Goal: Information Seeking & Learning: Learn about a topic

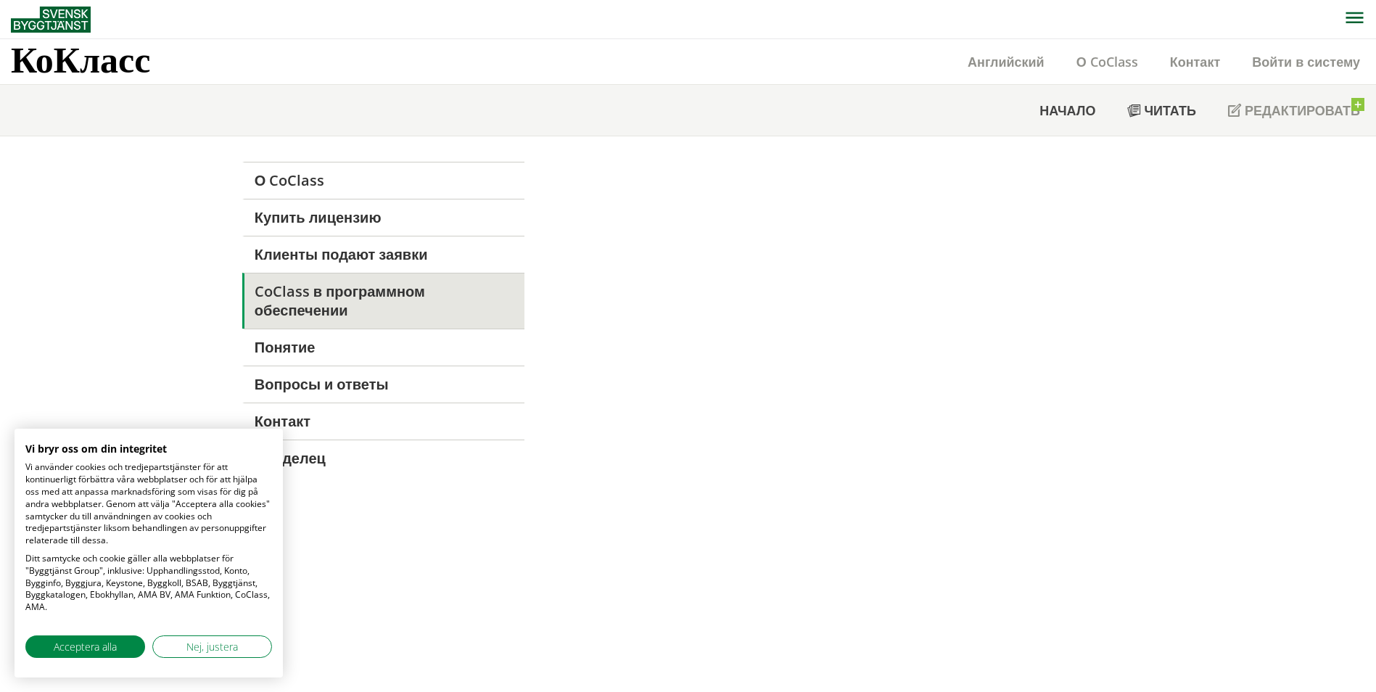
scroll to position [1, 0]
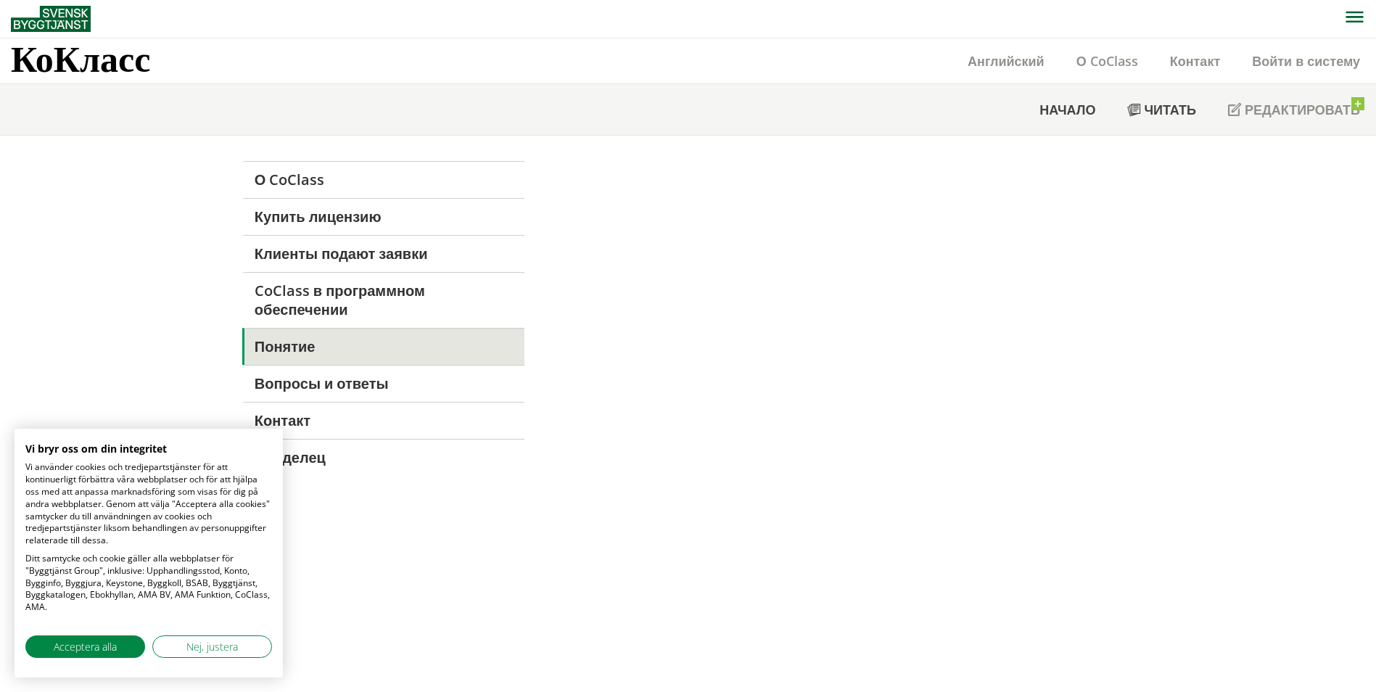
click at [397, 342] on link "Понятие" at bounding box center [383, 346] width 282 height 37
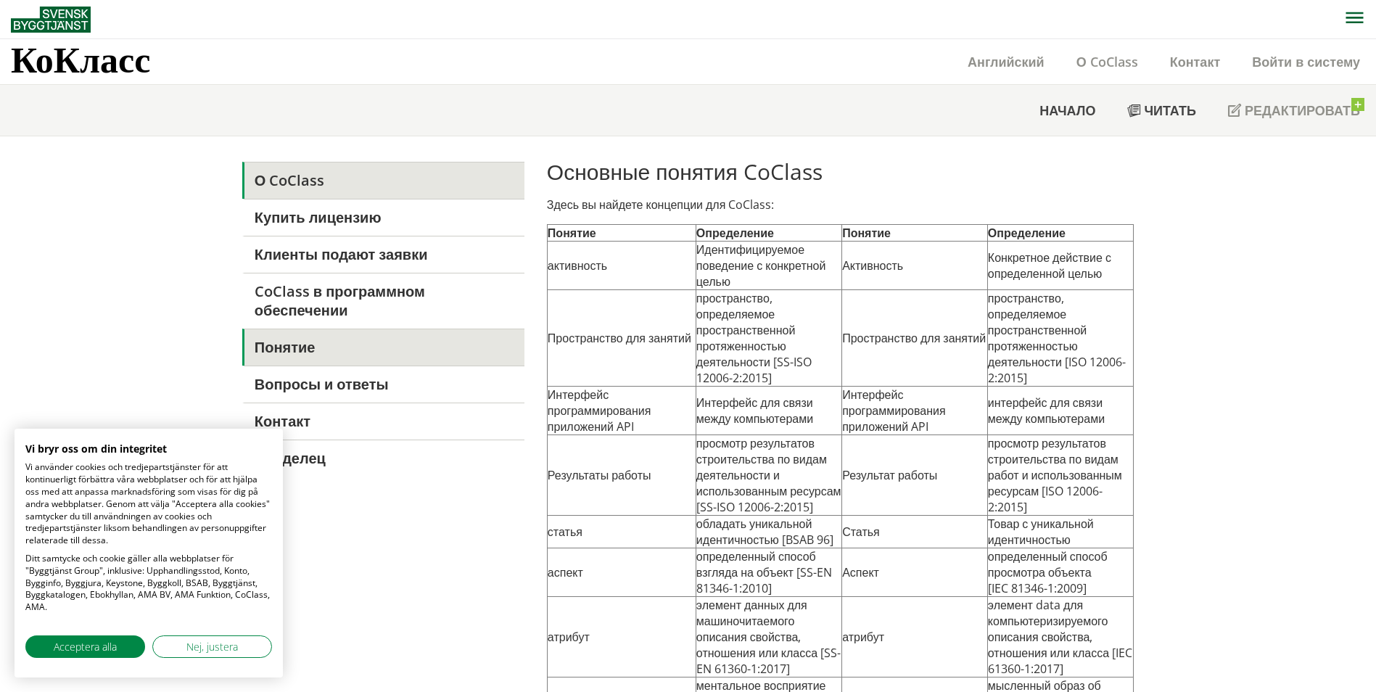
click at [376, 174] on link "О CoClass" at bounding box center [383, 180] width 282 height 37
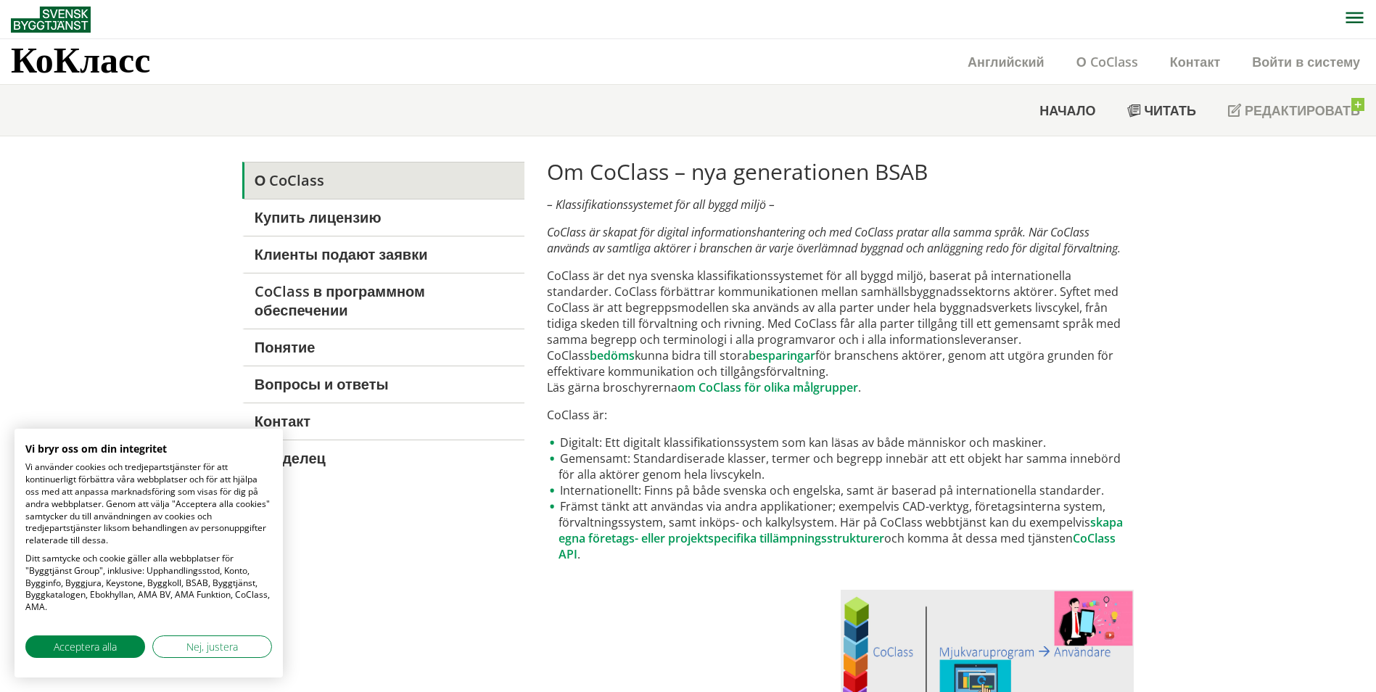
click at [804, 409] on p "CoClass är:" at bounding box center [840, 415] width 587 height 16
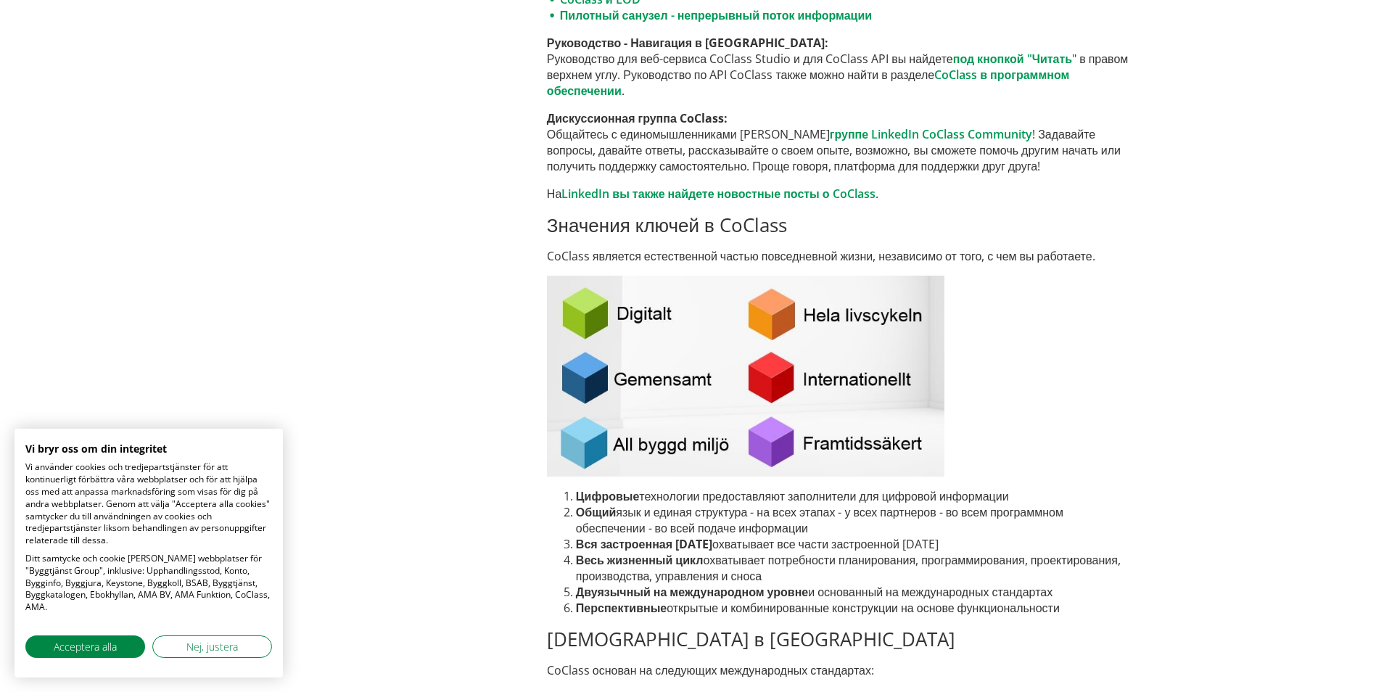
scroll to position [1596, 0]
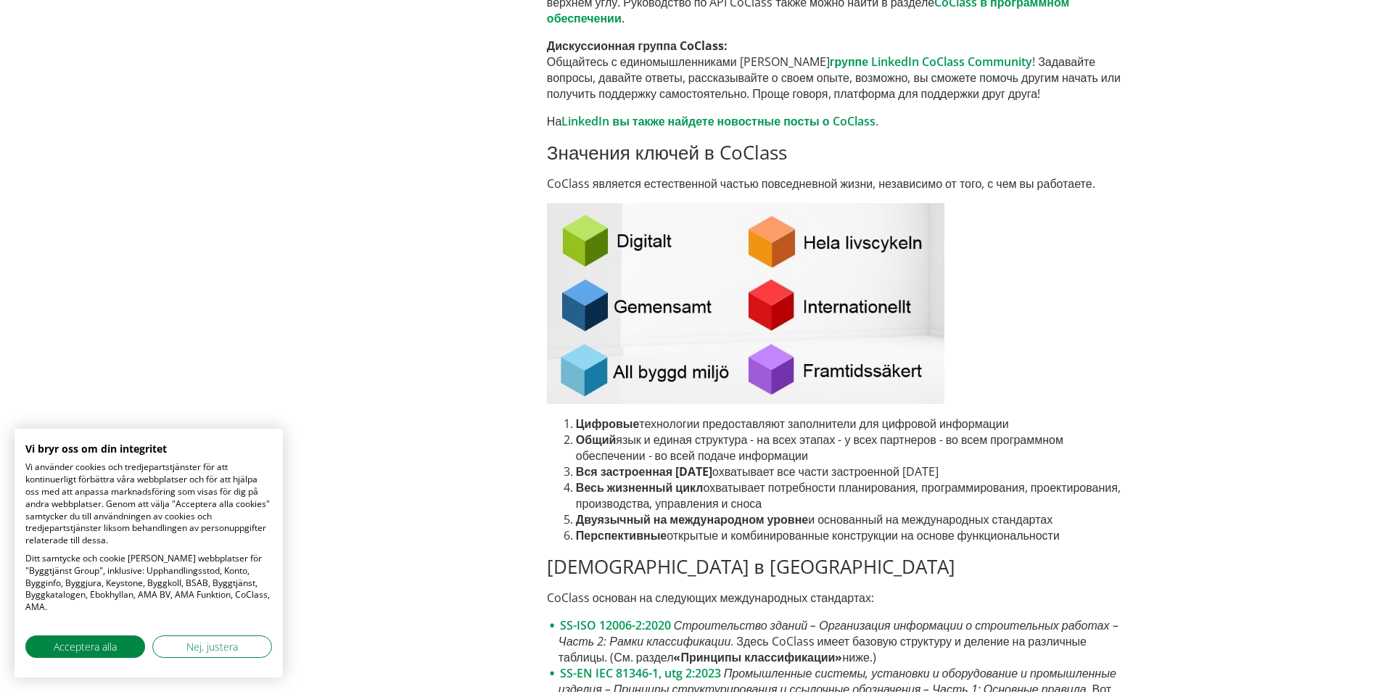
click at [1073, 315] on p at bounding box center [840, 303] width 587 height 201
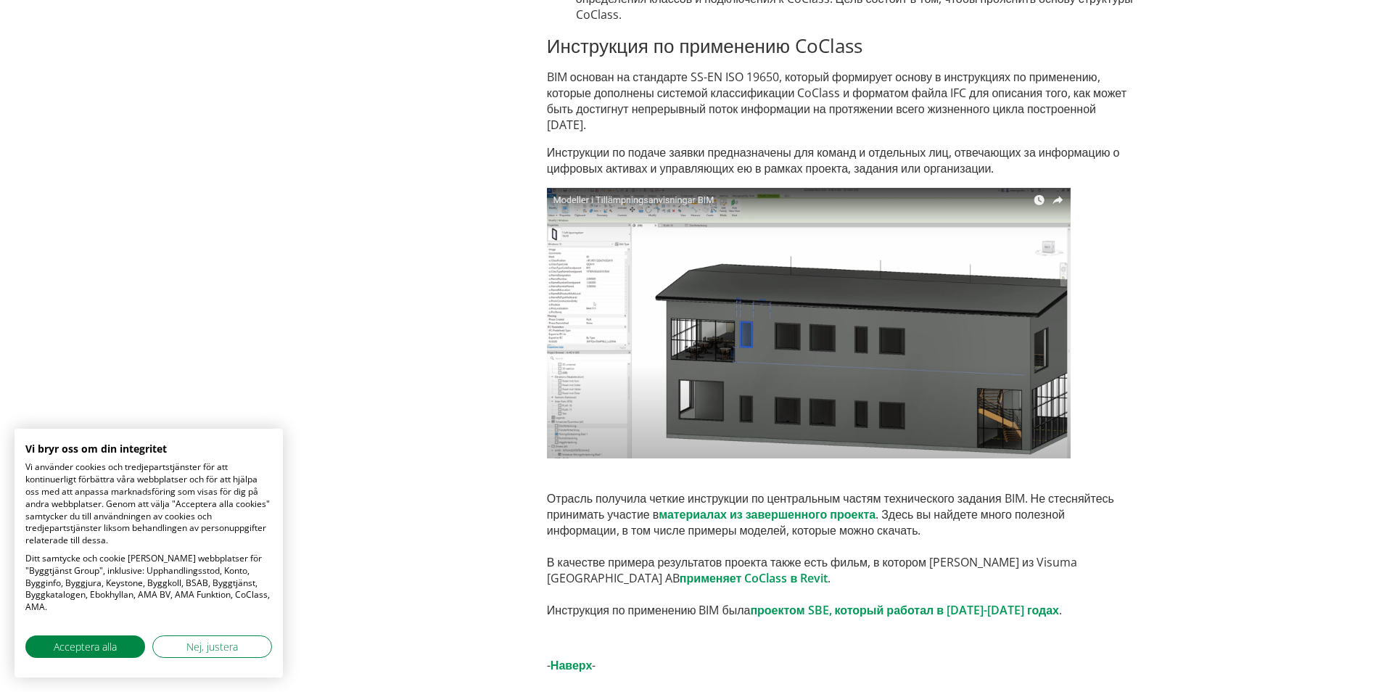
scroll to position [9216, 0]
click at [669, 392] on img at bounding box center [809, 323] width 524 height 271
click at [668, 391] on img at bounding box center [809, 323] width 524 height 271
click at [693, 579] on link "применяет CoClass в Revit" at bounding box center [754, 578] width 148 height 16
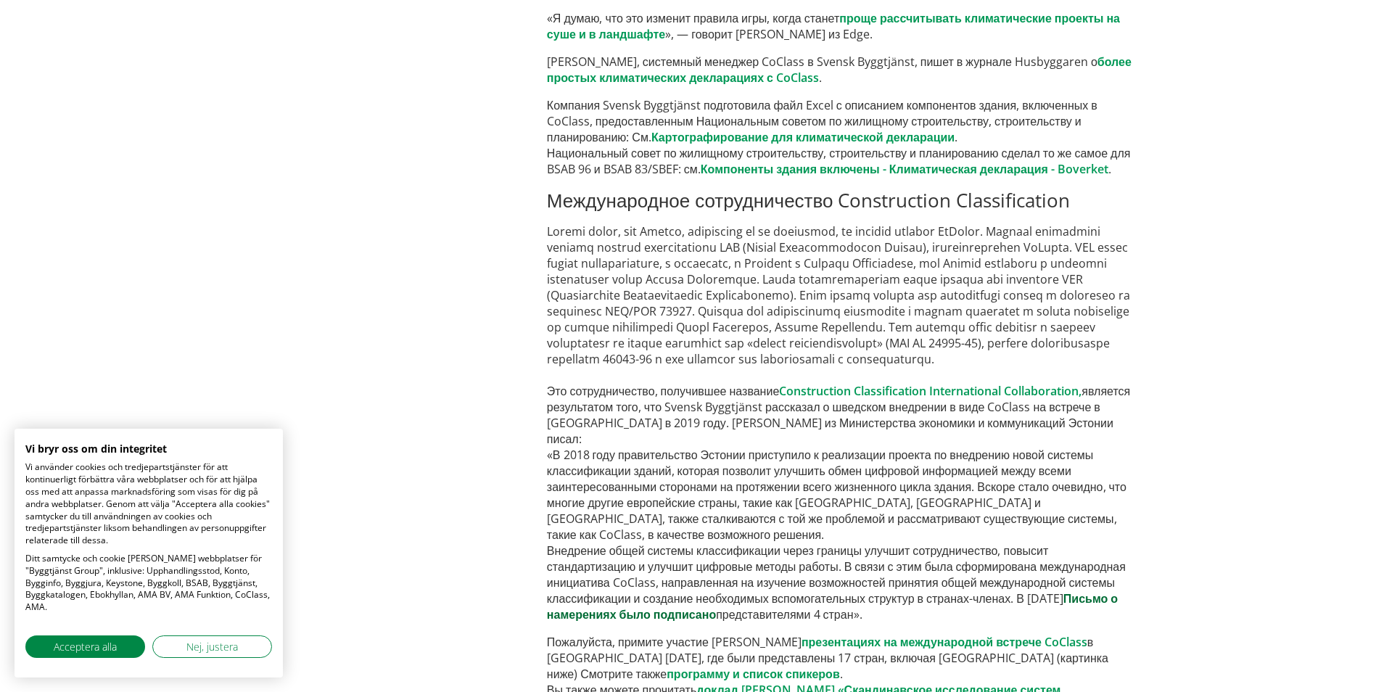
scroll to position [6750, 0]
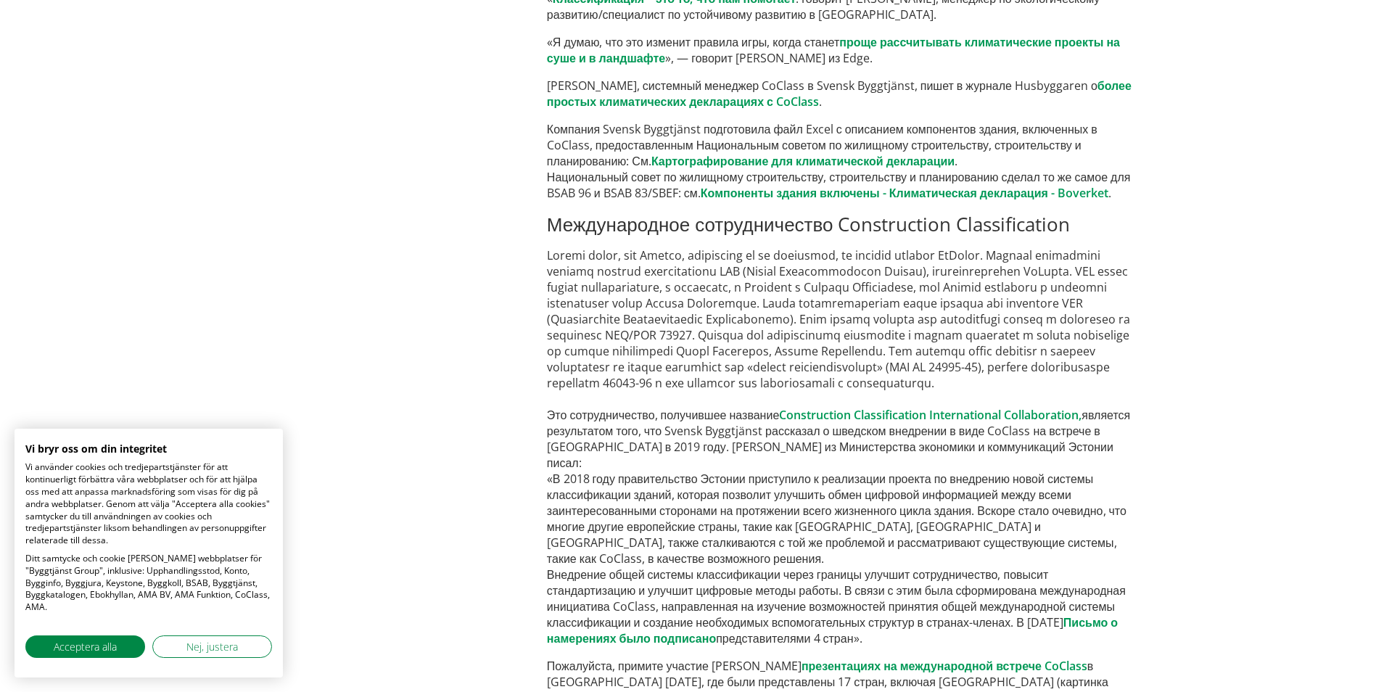
click at [888, 66] on p "«Я думаю, что это изменит правила игры, когда станет проще рассчитывать климати…" at bounding box center [840, 50] width 587 height 32
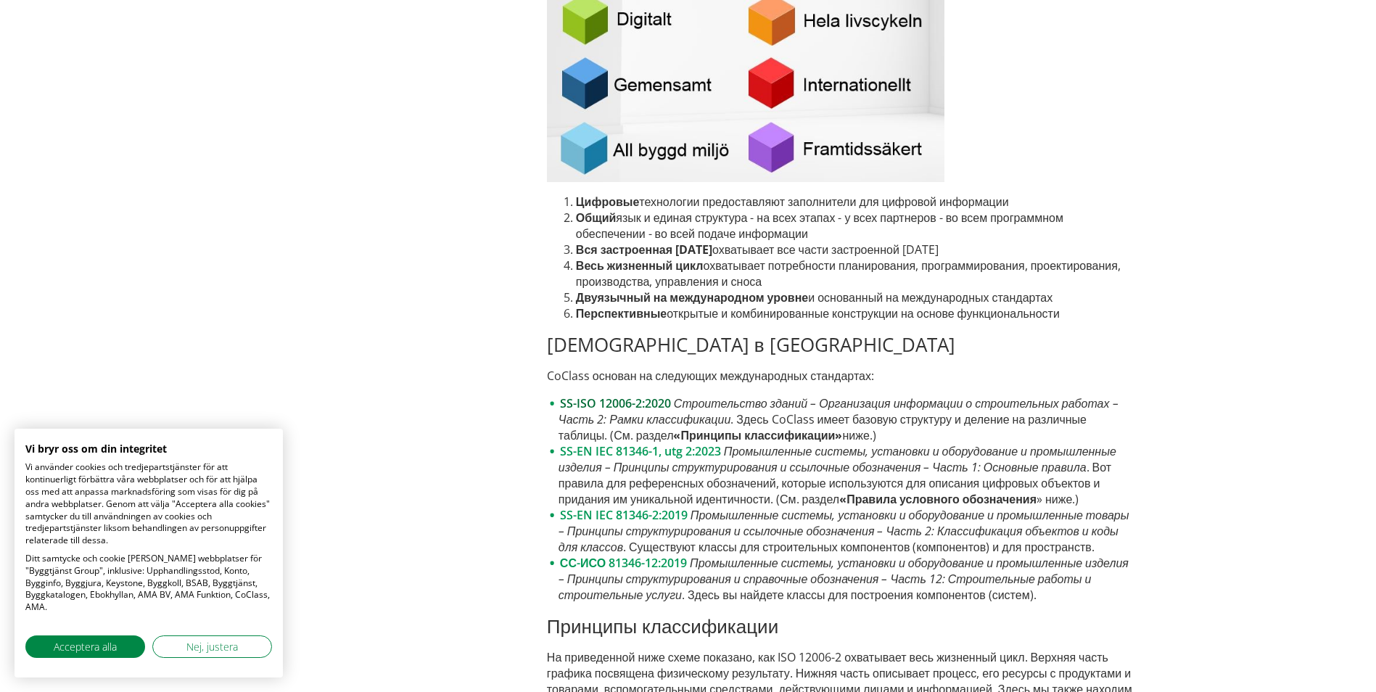
scroll to position [1963, 0]
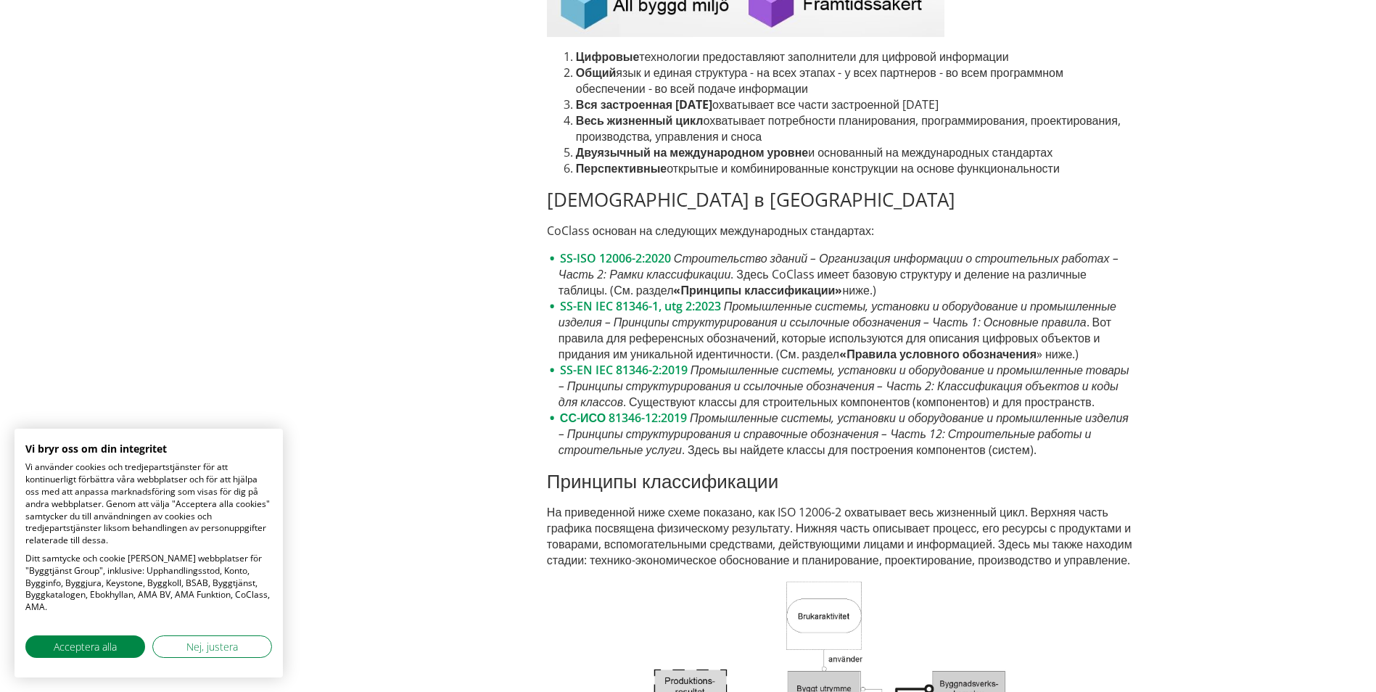
drag, startPoint x: 553, startPoint y: 388, endPoint x: 636, endPoint y: 395, distance: 83.7
click at [636, 362] on li "SS-EN IEC 81346-1, utg 2:2023 Промышленные системы, установки и оборудование и …" at bounding box center [840, 330] width 587 height 64
drag, startPoint x: 551, startPoint y: 392, endPoint x: 566, endPoint y: 403, distance: 19.7
click at [566, 362] on li "SS-EN IEC 81346-1, utg 2:2023 Промышленные системы, установки и оборудование и …" at bounding box center [840, 330] width 587 height 64
drag, startPoint x: 556, startPoint y: 405, endPoint x: 811, endPoint y: 412, distance: 255.4
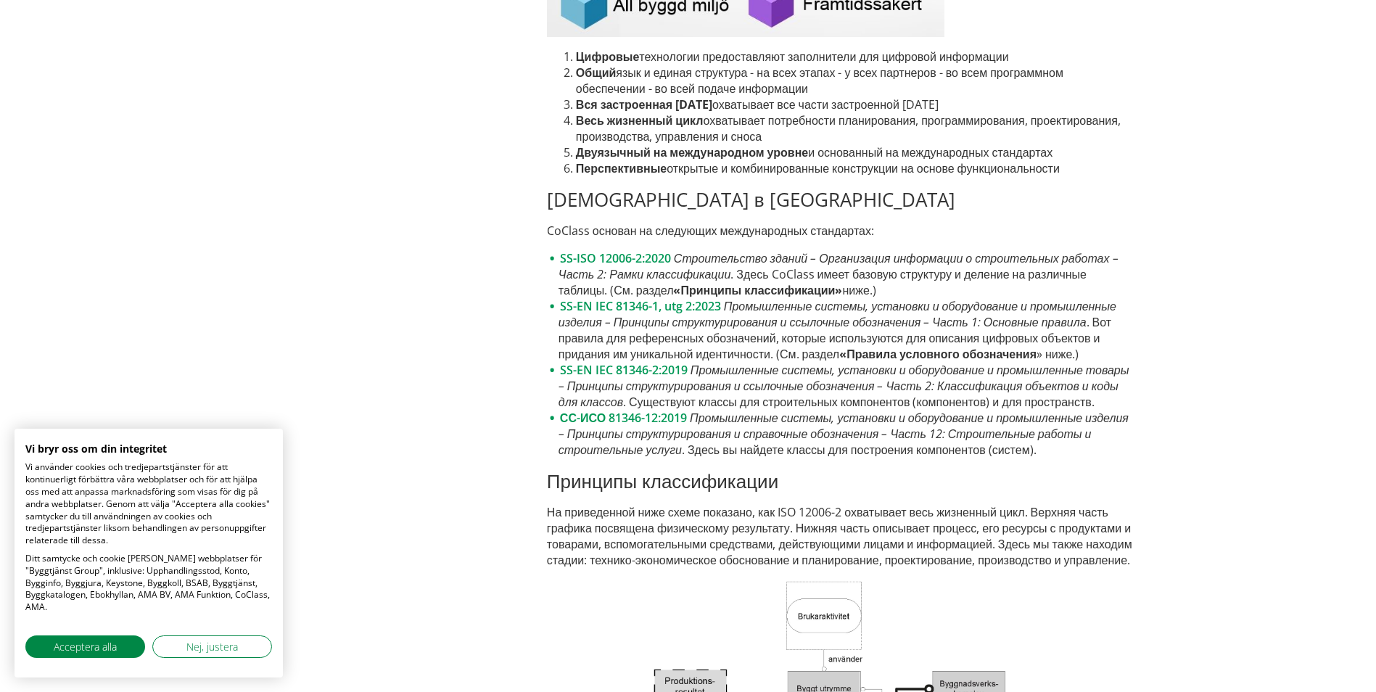
click at [651, 362] on li "SS-EN IEC 81346-1, utg 2:2023 Промышленные системы, установки и оборудование и …" at bounding box center [840, 330] width 587 height 64
drag, startPoint x: 1081, startPoint y: 424, endPoint x: 1013, endPoint y: 411, distance: 69.4
click at [1013, 362] on li "SS-EN IEC 81346-1, utg 2:2023 Промышленные системы, установки и оборудование и …" at bounding box center [840, 330] width 587 height 64
click at [1087, 362] on li "SS-EN IEC 81346-1, utg 2:2023 Промышленные системы, установки и оборудование и …" at bounding box center [840, 330] width 587 height 64
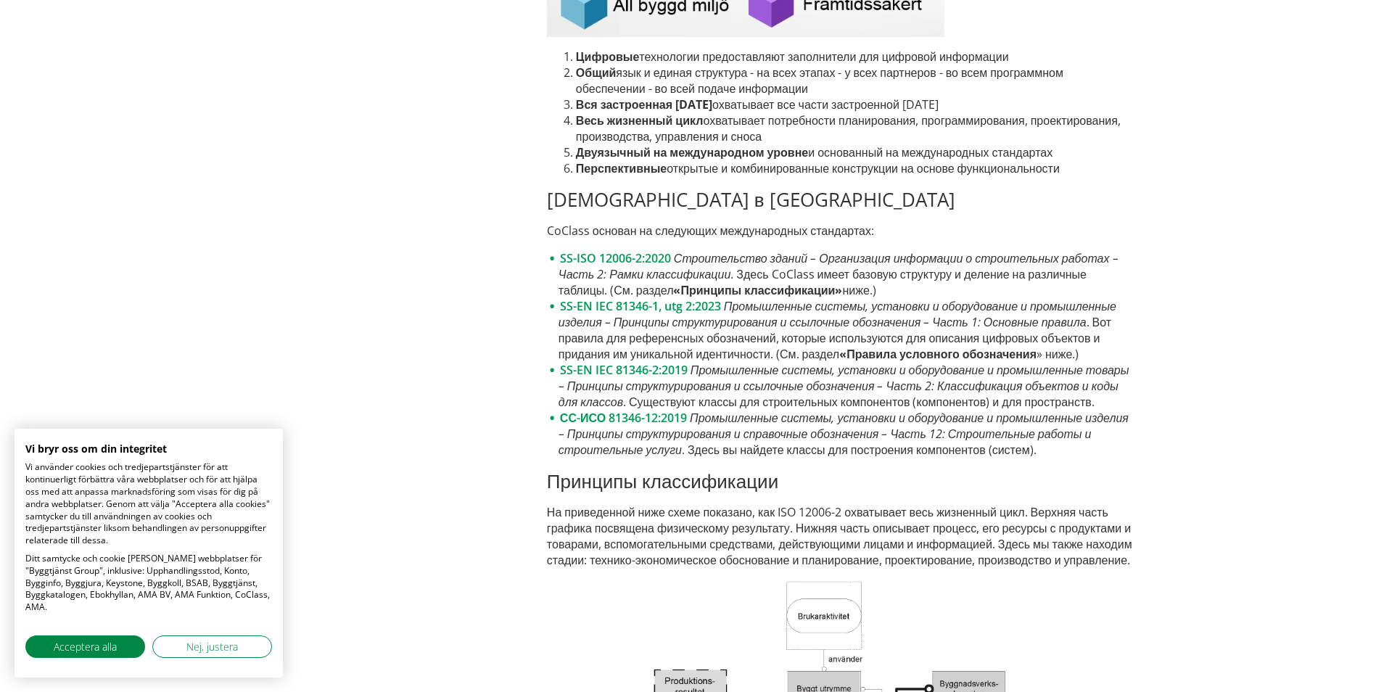
drag, startPoint x: 1074, startPoint y: 397, endPoint x: 1023, endPoint y: 400, distance: 50.8
click at [1023, 330] on em "Промышленные системы, установки и оборудование и промышленные изделия – Принцип…" at bounding box center [838, 314] width 558 height 32
drag, startPoint x: 986, startPoint y: 400, endPoint x: 833, endPoint y: 389, distance: 152.7
drag, startPoint x: 833, startPoint y: 389, endPoint x: 935, endPoint y: 413, distance: 104.5
click at [935, 362] on li "SS-EN IEC 81346-1, utg 2:2023 Промышленные системы, установки и оборудование и …" at bounding box center [840, 330] width 587 height 64
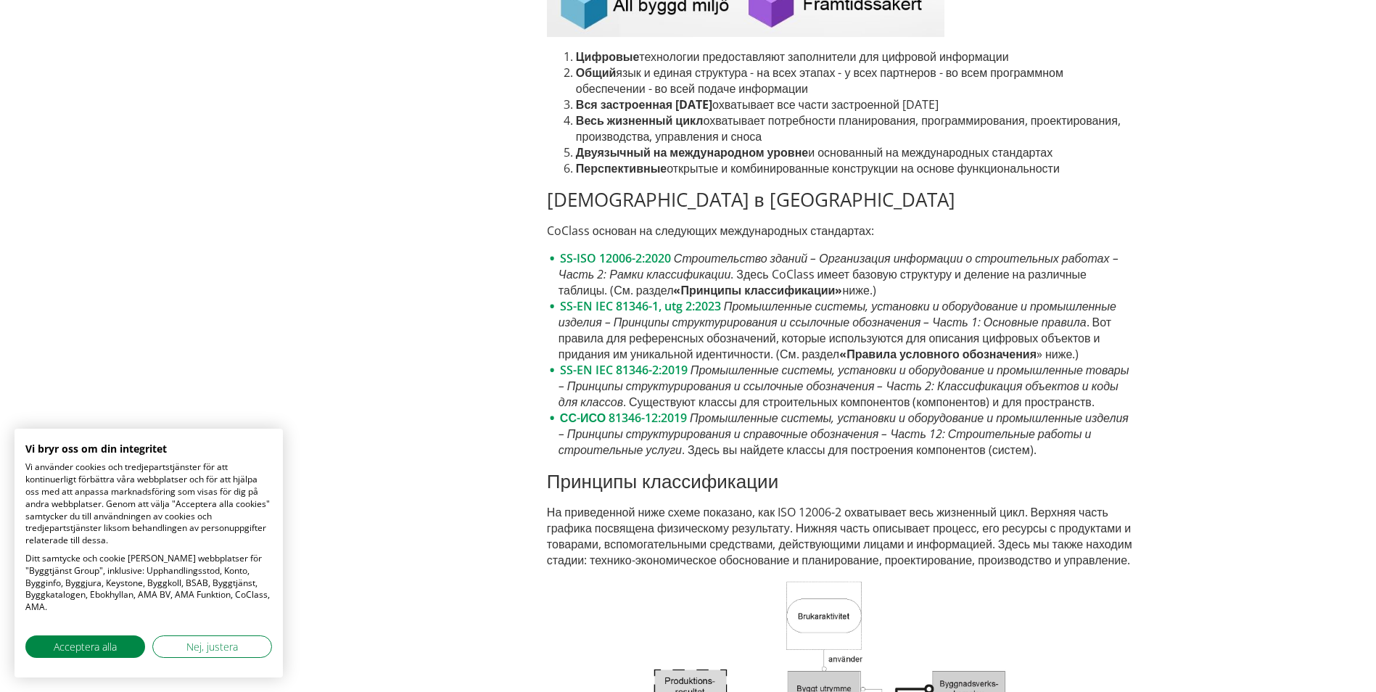
drag, startPoint x: 875, startPoint y: 379, endPoint x: 820, endPoint y: 389, distance: 55.2
click at [820, 330] on em "Промышленные системы, установки и оборудование и промышленные изделия – Принцип…" at bounding box center [838, 314] width 558 height 32
drag, startPoint x: 807, startPoint y: 389, endPoint x: 785, endPoint y: 392, distance: 22.8
click at [785, 330] on em "Промышленные системы, установки и оборудование и промышленные изделия – Принцип…" at bounding box center [838, 314] width 558 height 32
click at [100, 647] on span "Acceptera alla" at bounding box center [85, 646] width 63 height 15
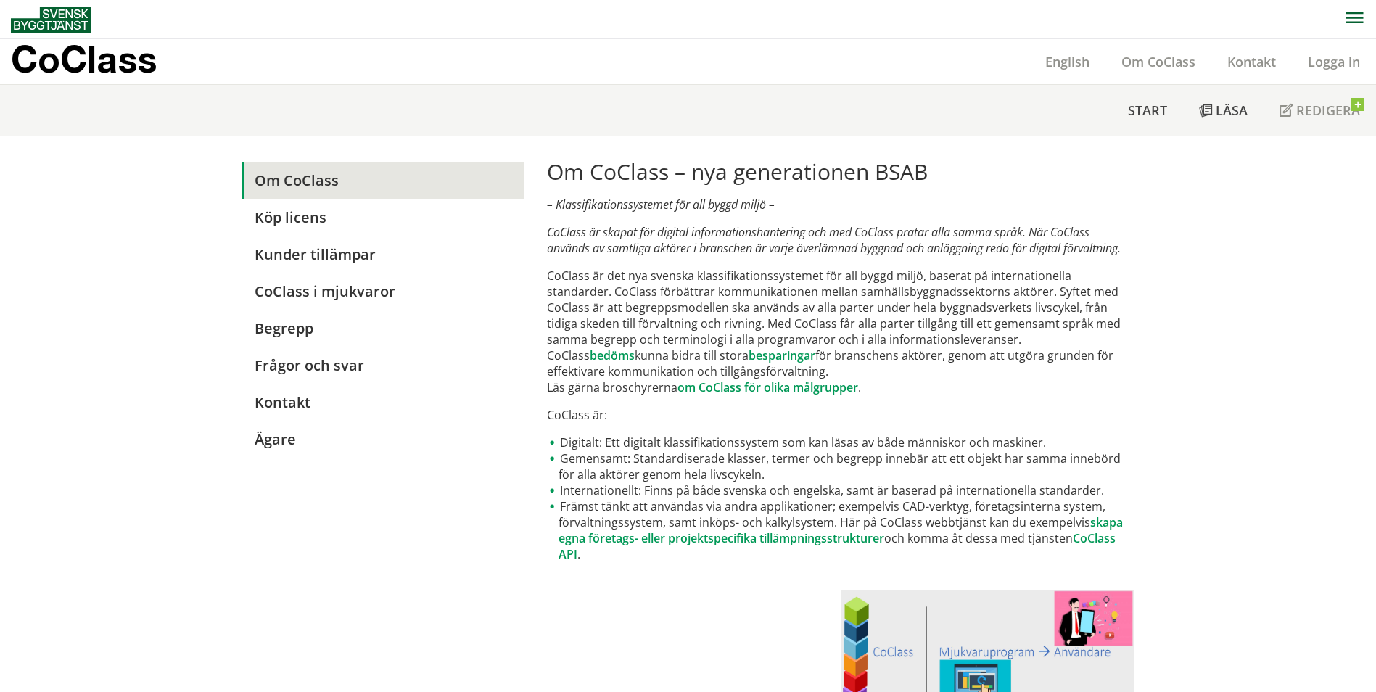
scroll to position [1803, 0]
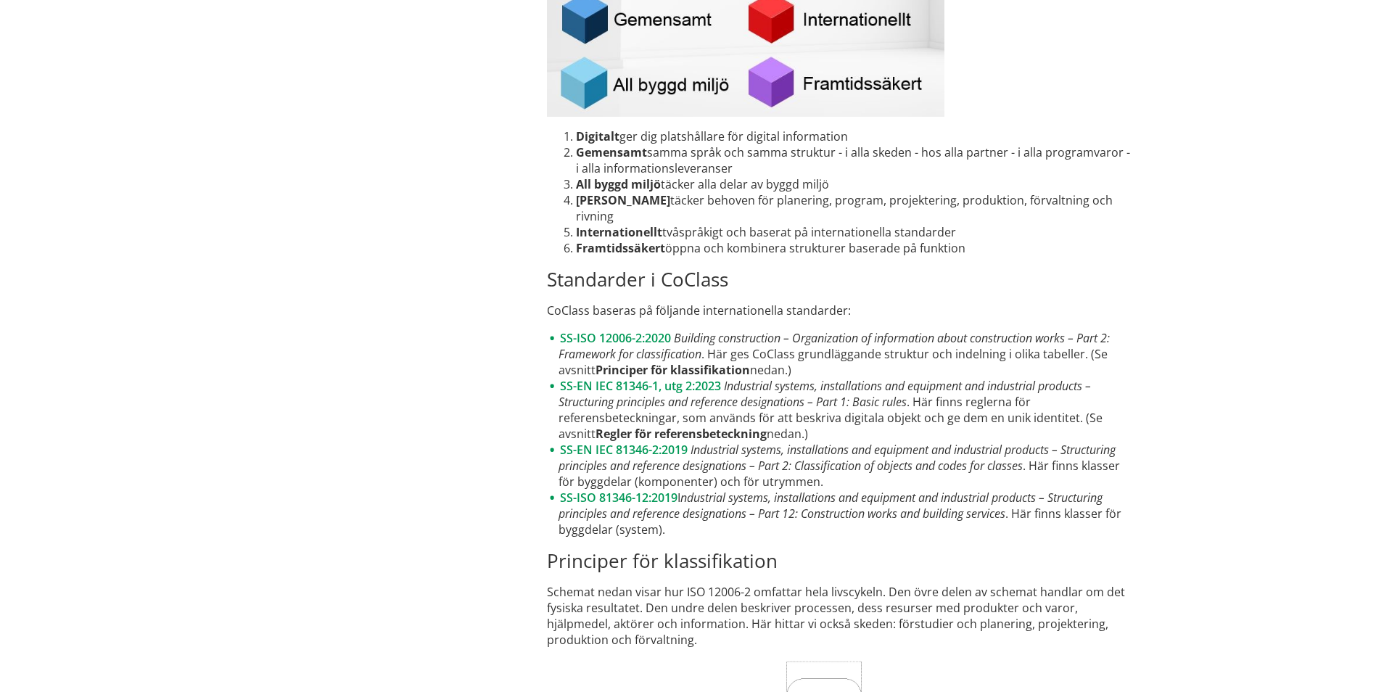
drag, startPoint x: 657, startPoint y: 413, endPoint x: 670, endPoint y: 411, distance: 13.1
click at [657, 413] on li "SS-EN IEC 81346-1, utg 2:2023 Industrial systems, installations and equipment a…" at bounding box center [840, 410] width 587 height 64
drag, startPoint x: 856, startPoint y: 421, endPoint x: 1029, endPoint y: 418, distance: 173.4
click at [857, 420] on li "SS-EN IEC 81346-1, utg 2:2023 Industrial systems, installations and equipment a…" at bounding box center [840, 410] width 587 height 64
drag, startPoint x: 1114, startPoint y: 423, endPoint x: 1010, endPoint y: 411, distance: 104.5
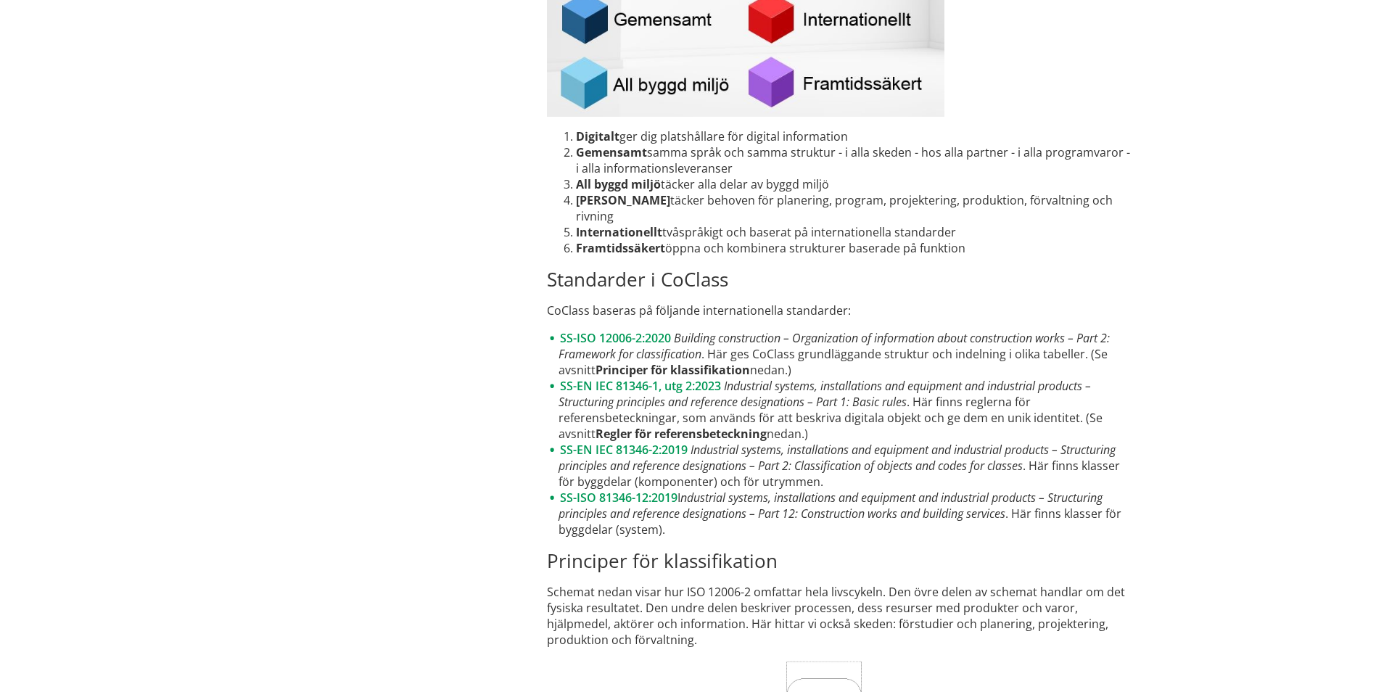
click at [1010, 411] on li "SS-EN IEC 81346-1, utg 2:2023 Industrial systems, installations and equipment a…" at bounding box center [840, 410] width 587 height 64
drag, startPoint x: 1012, startPoint y: 411, endPoint x: 885, endPoint y: 413, distance: 127.0
click at [895, 413] on li "SS-EN IEC 81346-1, utg 2:2023 Industrial systems, installations and equipment a…" at bounding box center [840, 410] width 587 height 64
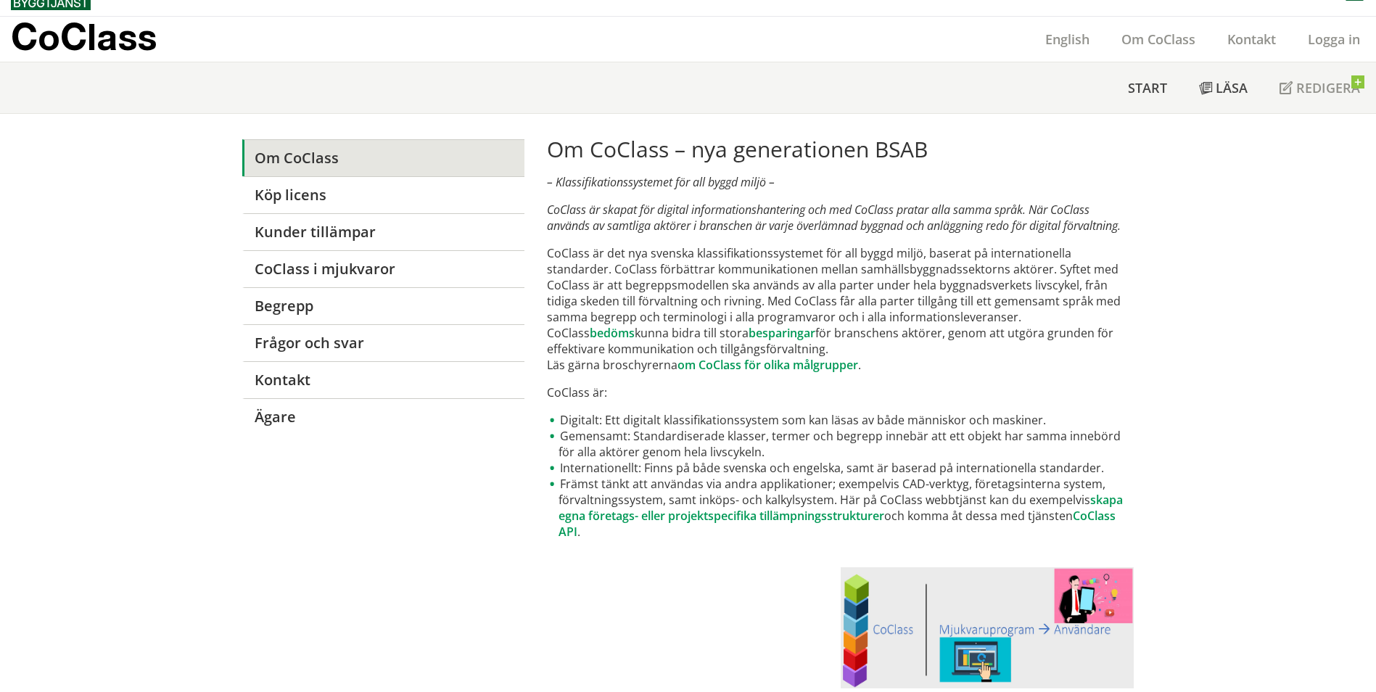
scroll to position [0, 0]
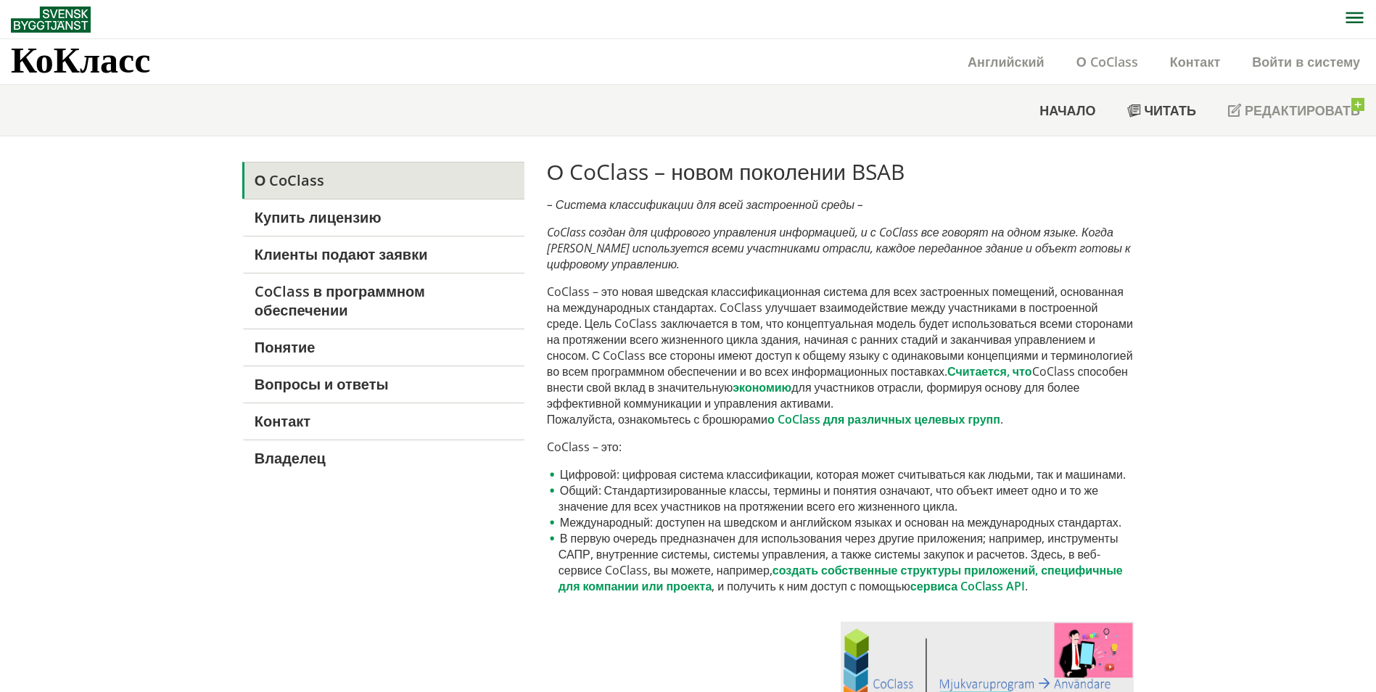
drag, startPoint x: 556, startPoint y: 202, endPoint x: 601, endPoint y: 211, distance: 45.9
click at [601, 211] on em "– Система классификации для всей застроенной среды –" at bounding box center [705, 205] width 316 height 16
drag, startPoint x: 577, startPoint y: 330, endPoint x: 642, endPoint y: 386, distance: 85.9
click at [642, 384] on p "CoClass – это новая шведская классификационная система для всех застроенных пом…" at bounding box center [840, 356] width 587 height 144
click at [95, 51] on font "КоКласс" at bounding box center [80, 59] width 139 height 44
